Goal: Check status: Check status

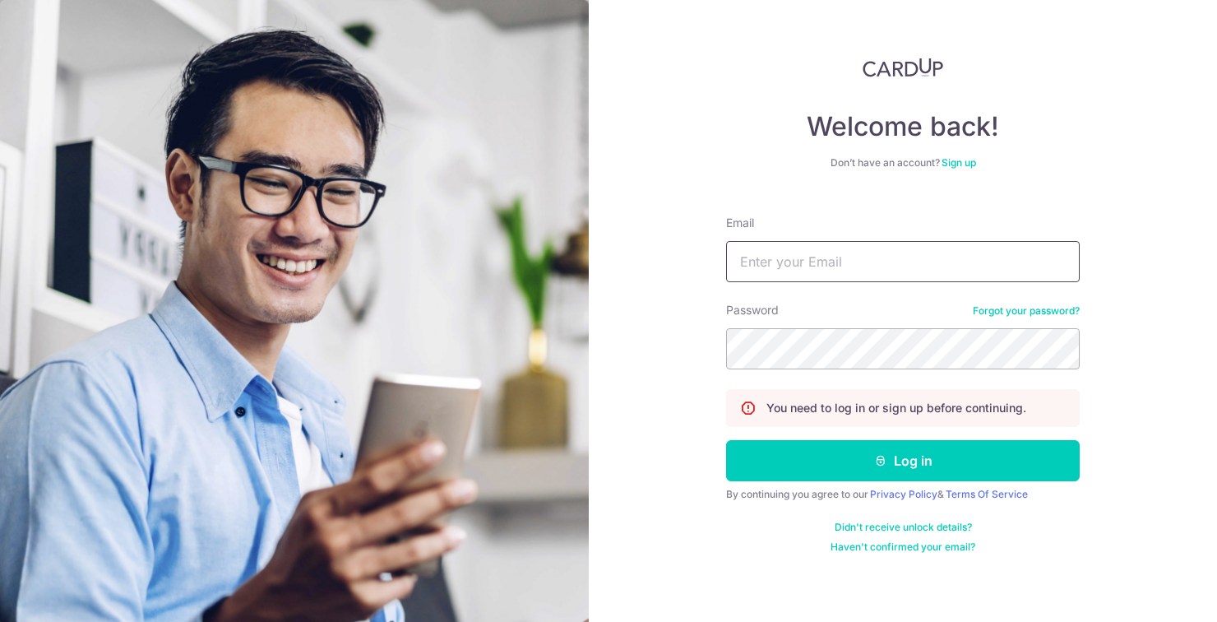
type input "[EMAIL_ADDRESS][DOMAIN_NAME]"
click at [726, 440] on button "Log in" at bounding box center [903, 460] width 354 height 41
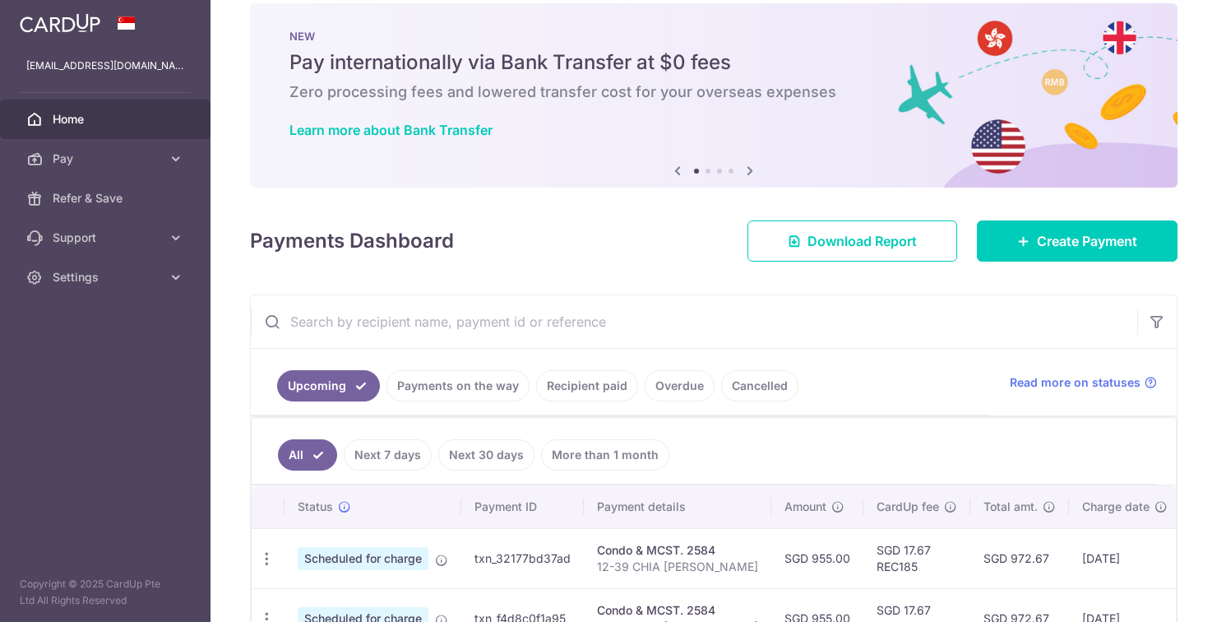
scroll to position [51, 0]
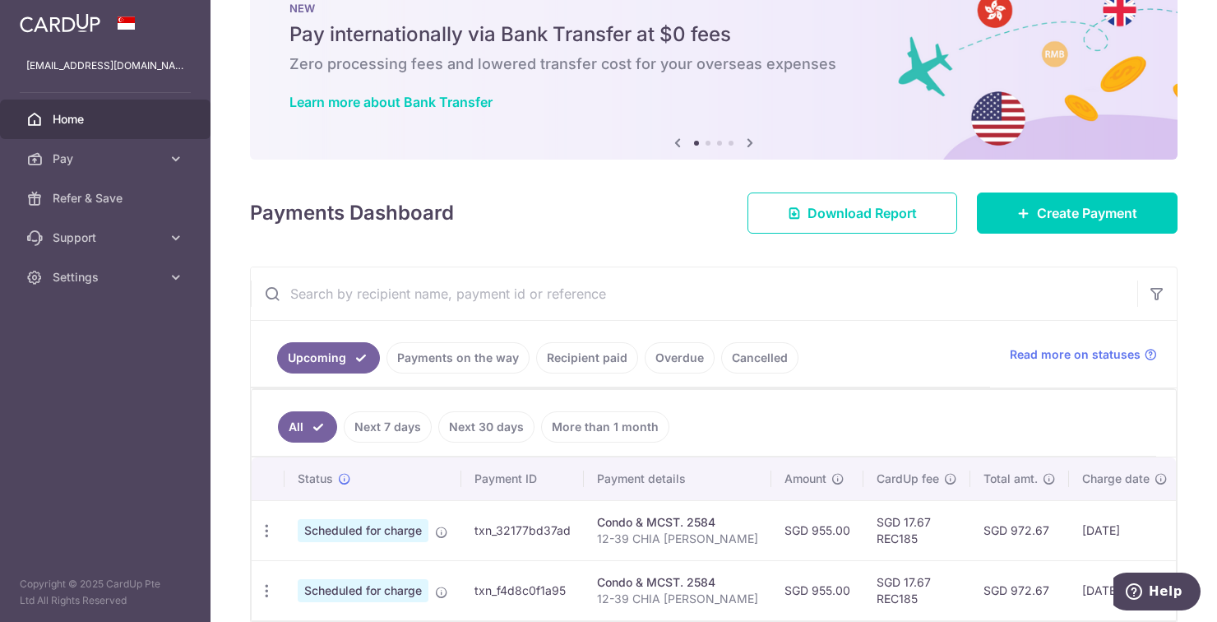
click at [585, 363] on link "Recipient paid" at bounding box center [587, 357] width 102 height 31
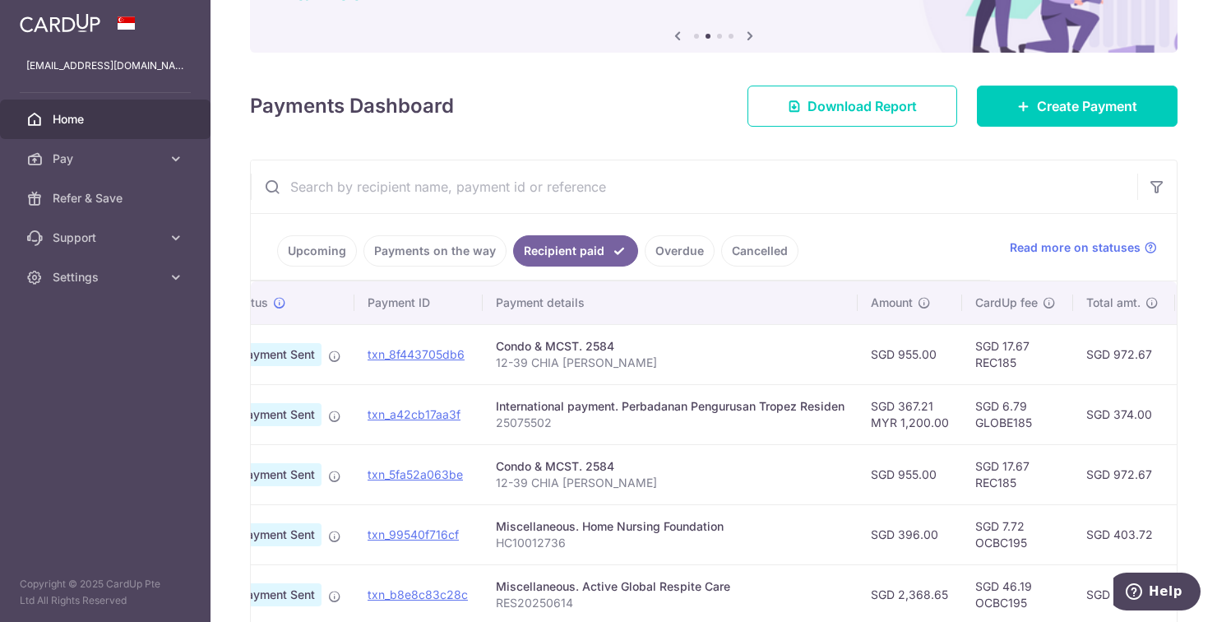
scroll to position [0, 0]
